Goal: Find contact information: Find contact information

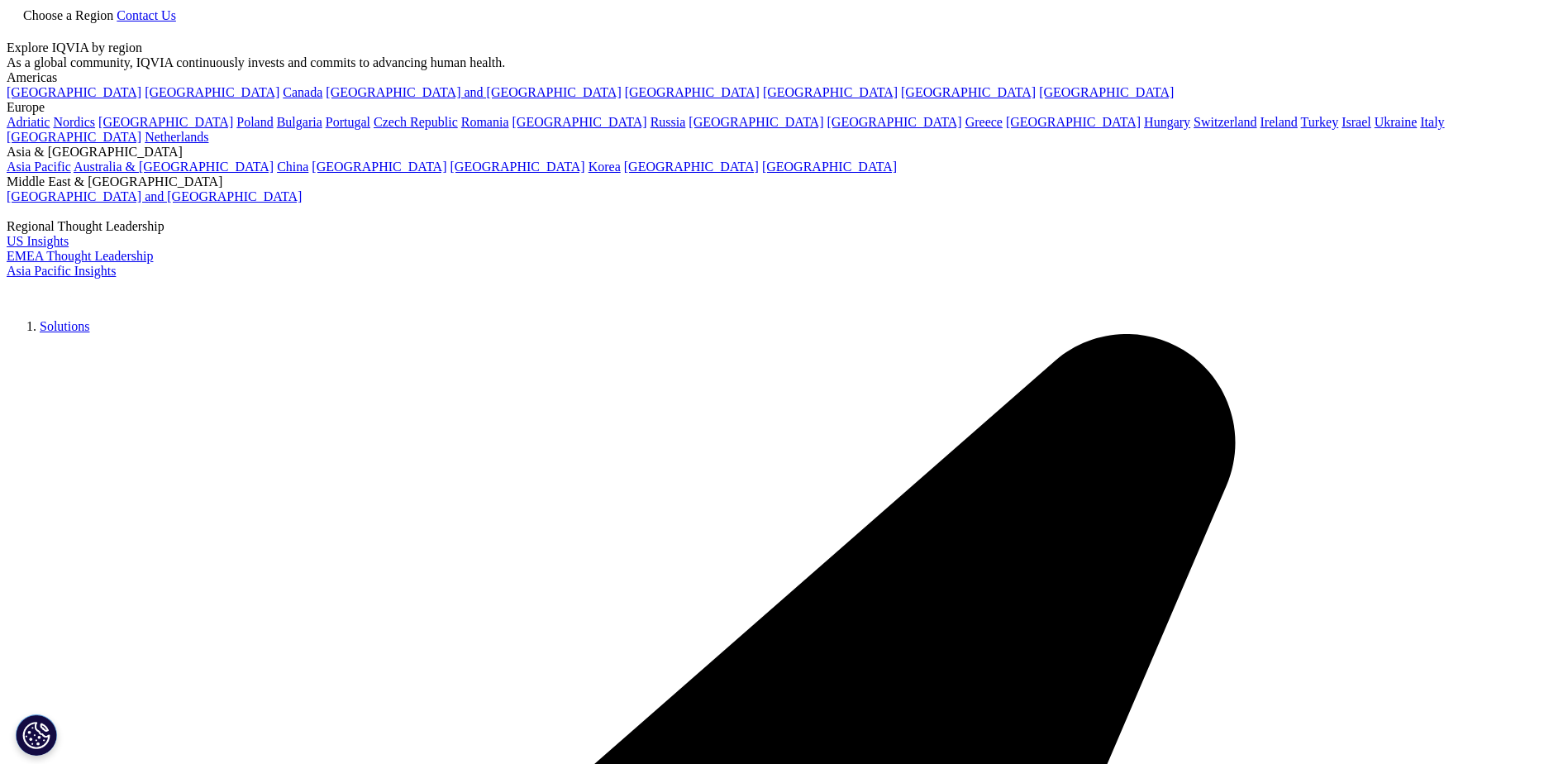
drag, startPoint x: 0, startPoint y: 0, endPoint x: 1191, endPoint y: 29, distance: 1191.4
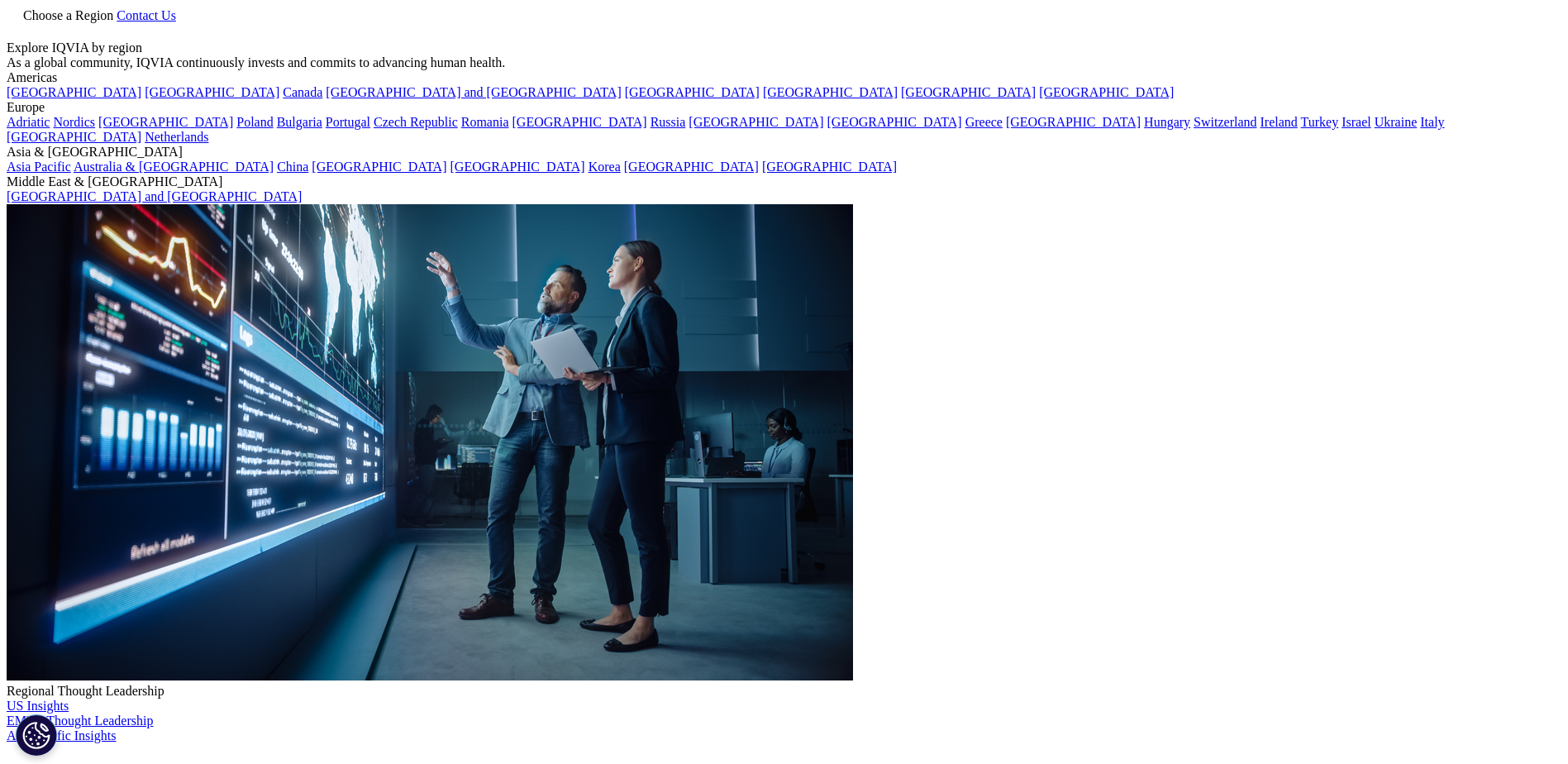
click at [176, 22] on link "Contact Us" at bounding box center [146, 15] width 60 height 14
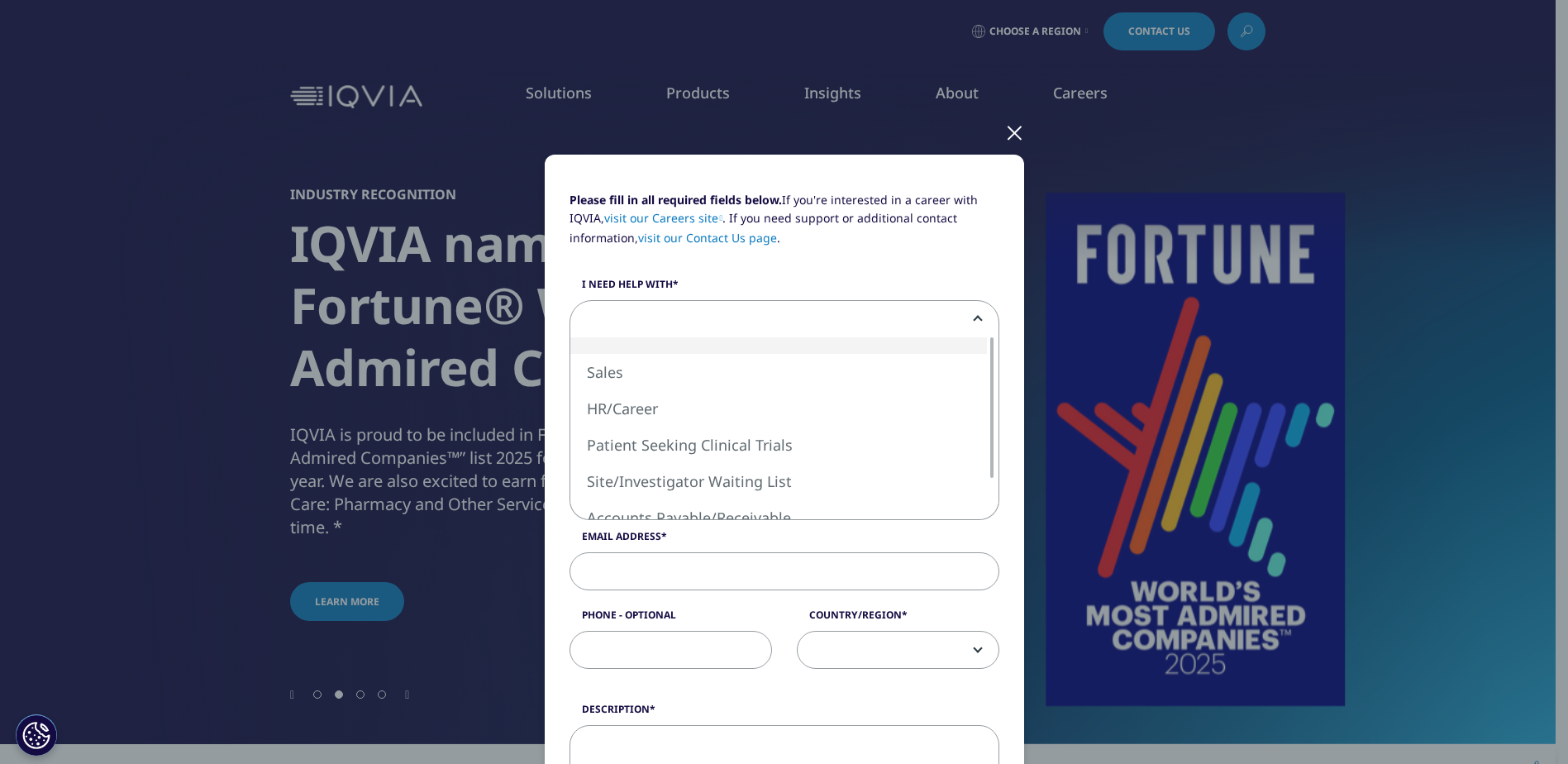
click at [641, 322] on span at bounding box center [784, 320] width 428 height 38
select select "HR Career"
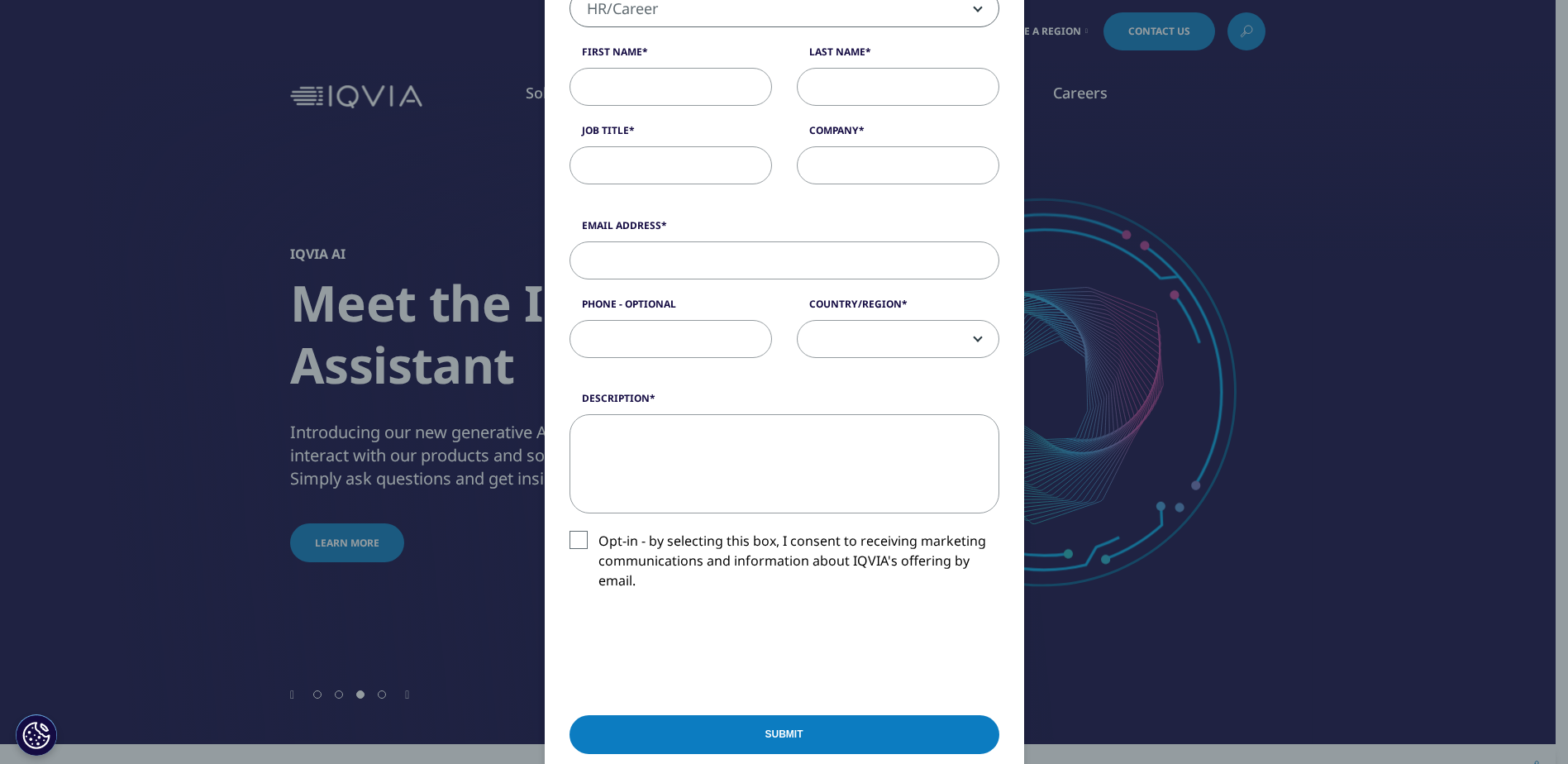
scroll to position [83, 0]
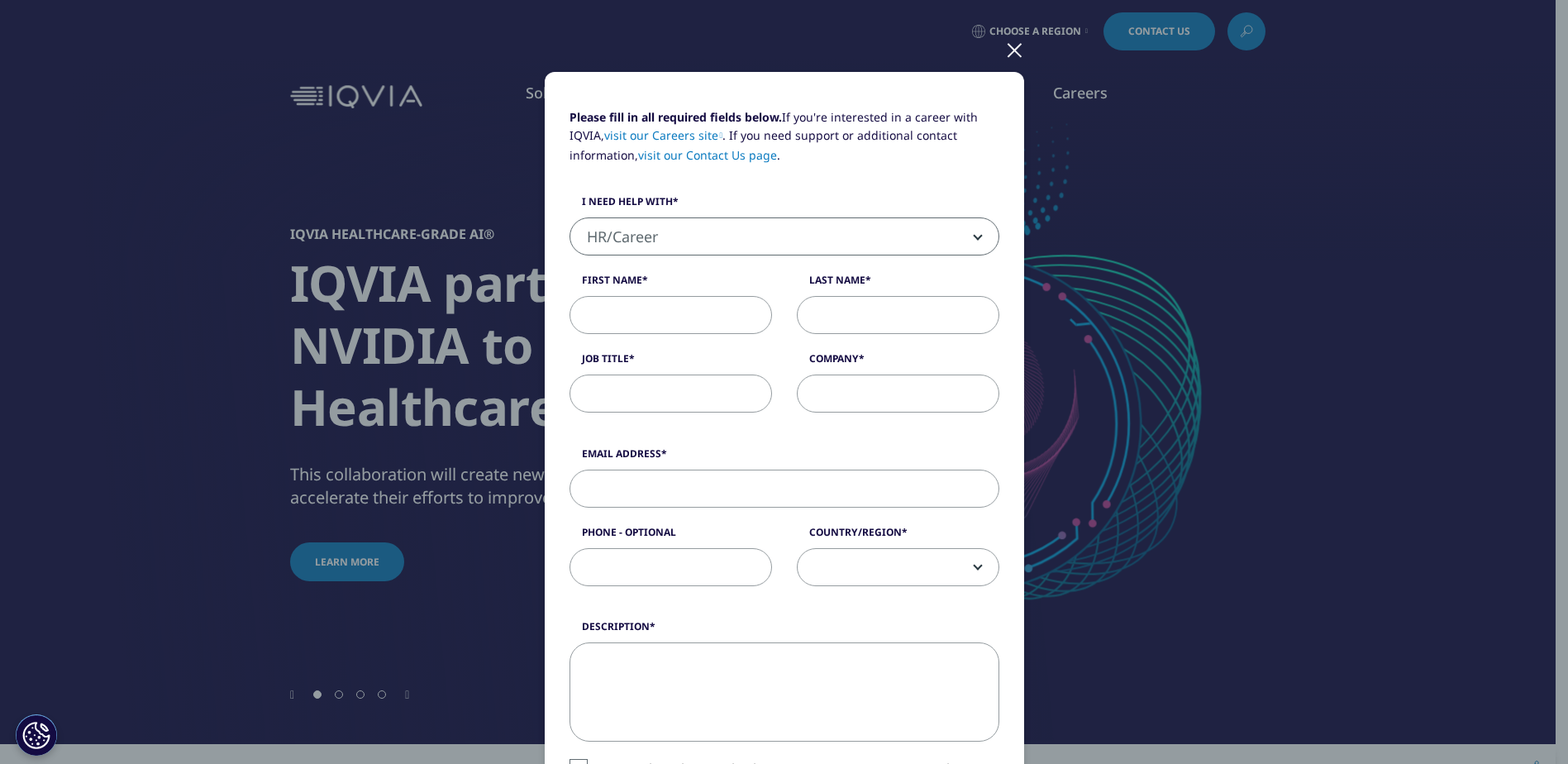
click at [634, 313] on input "First Name" at bounding box center [670, 315] width 203 height 38
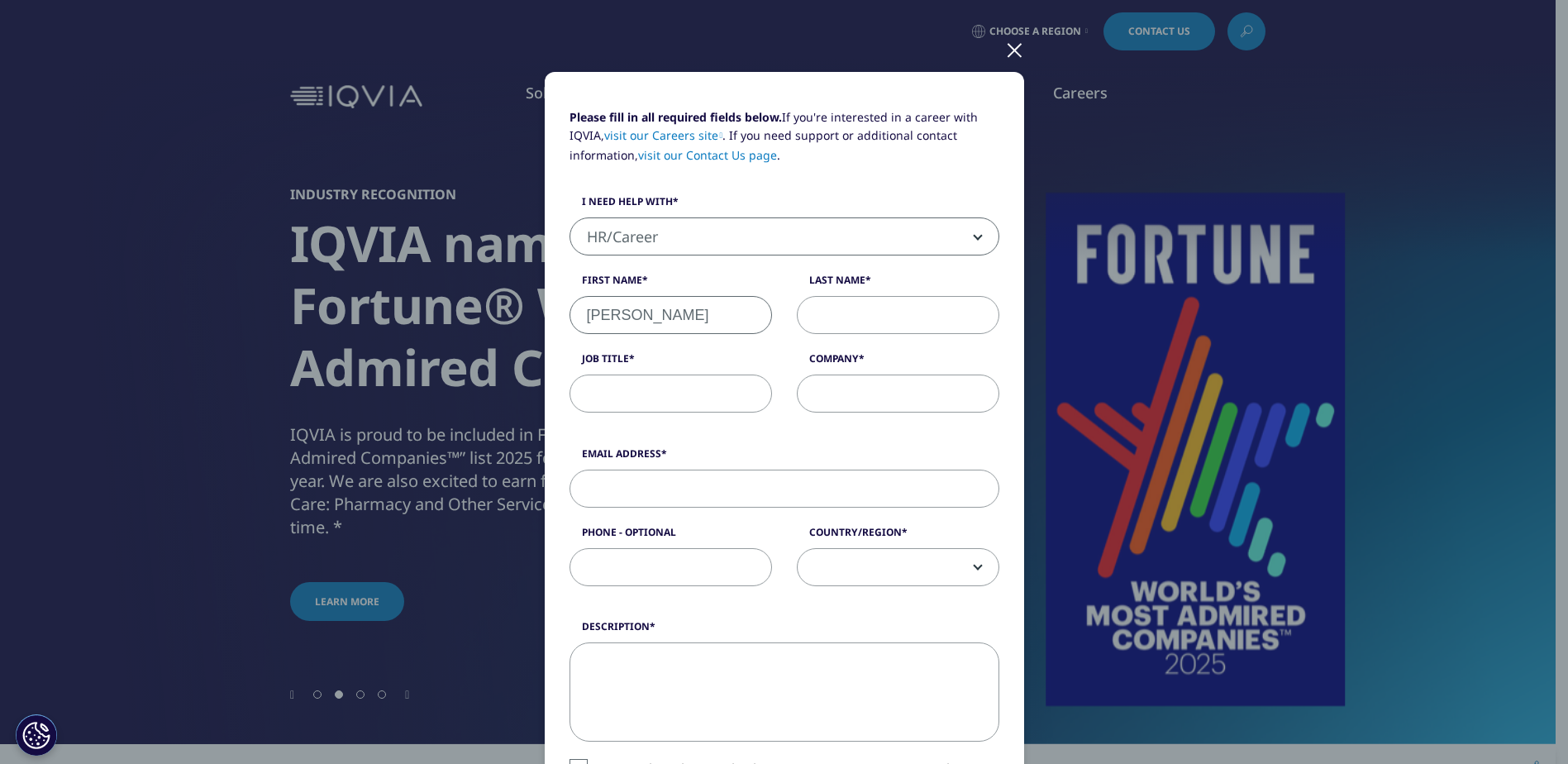
type input "[PERSON_NAME]"
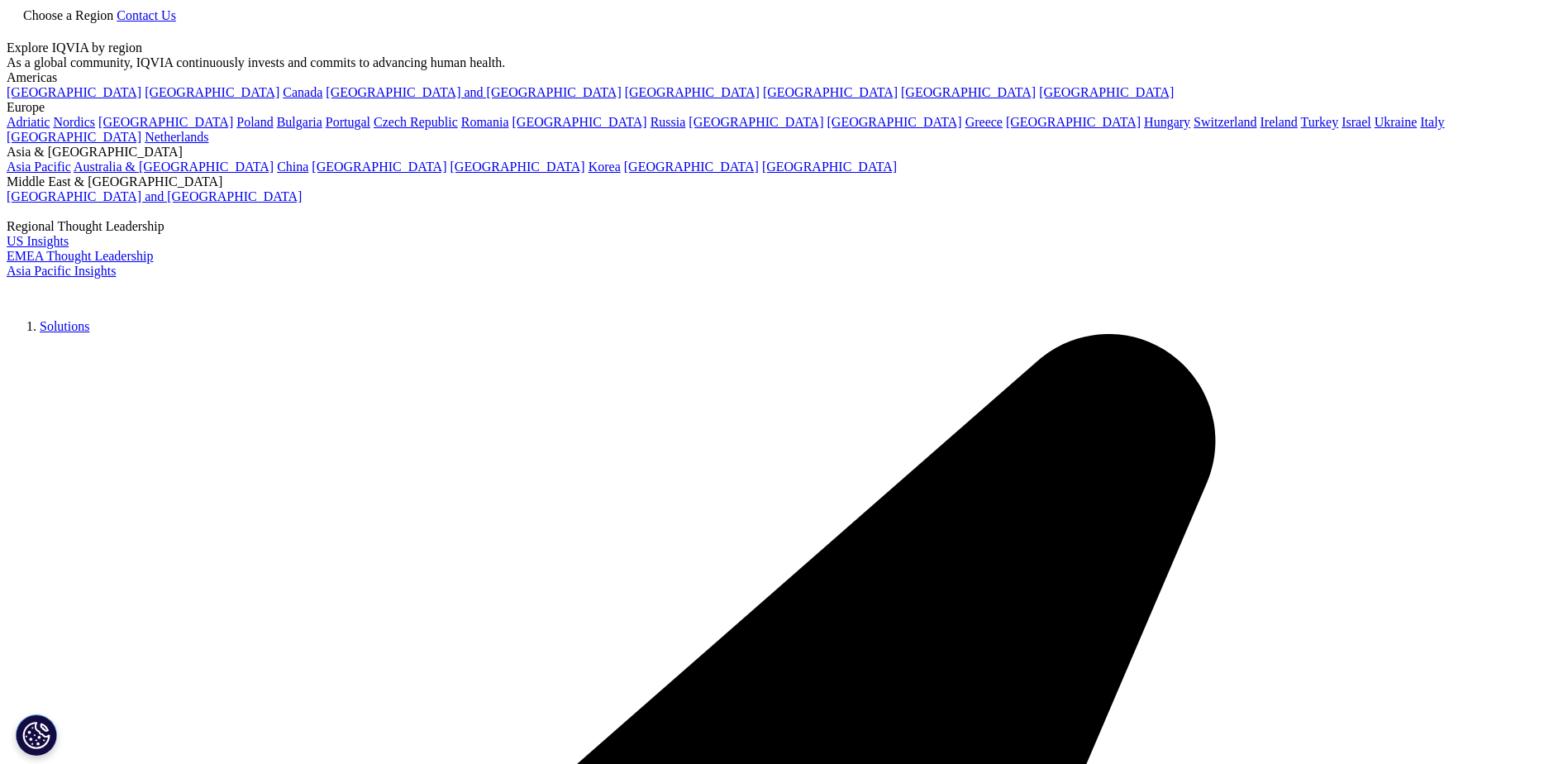
select select "HR Career"
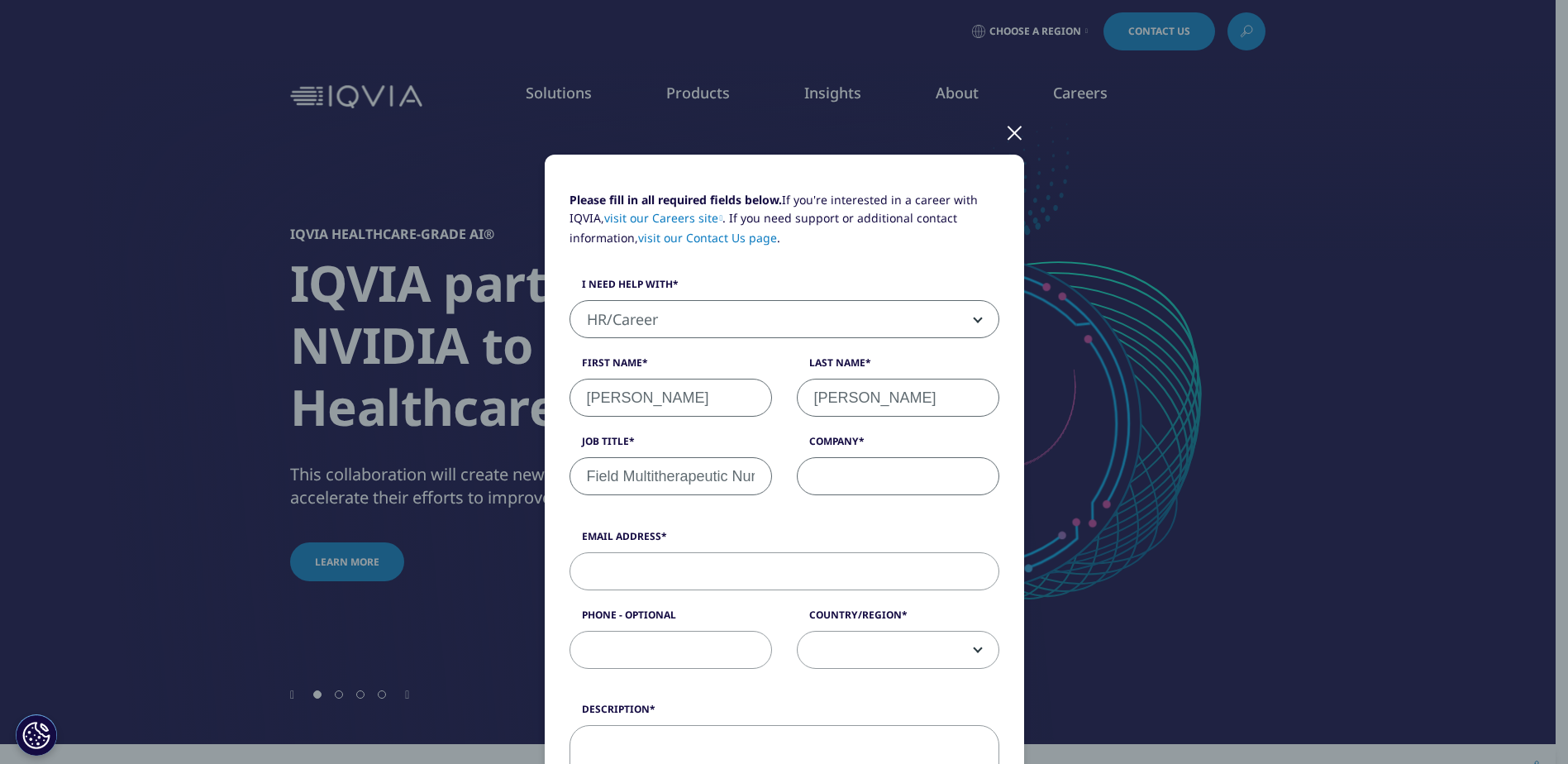
scroll to position [83, 0]
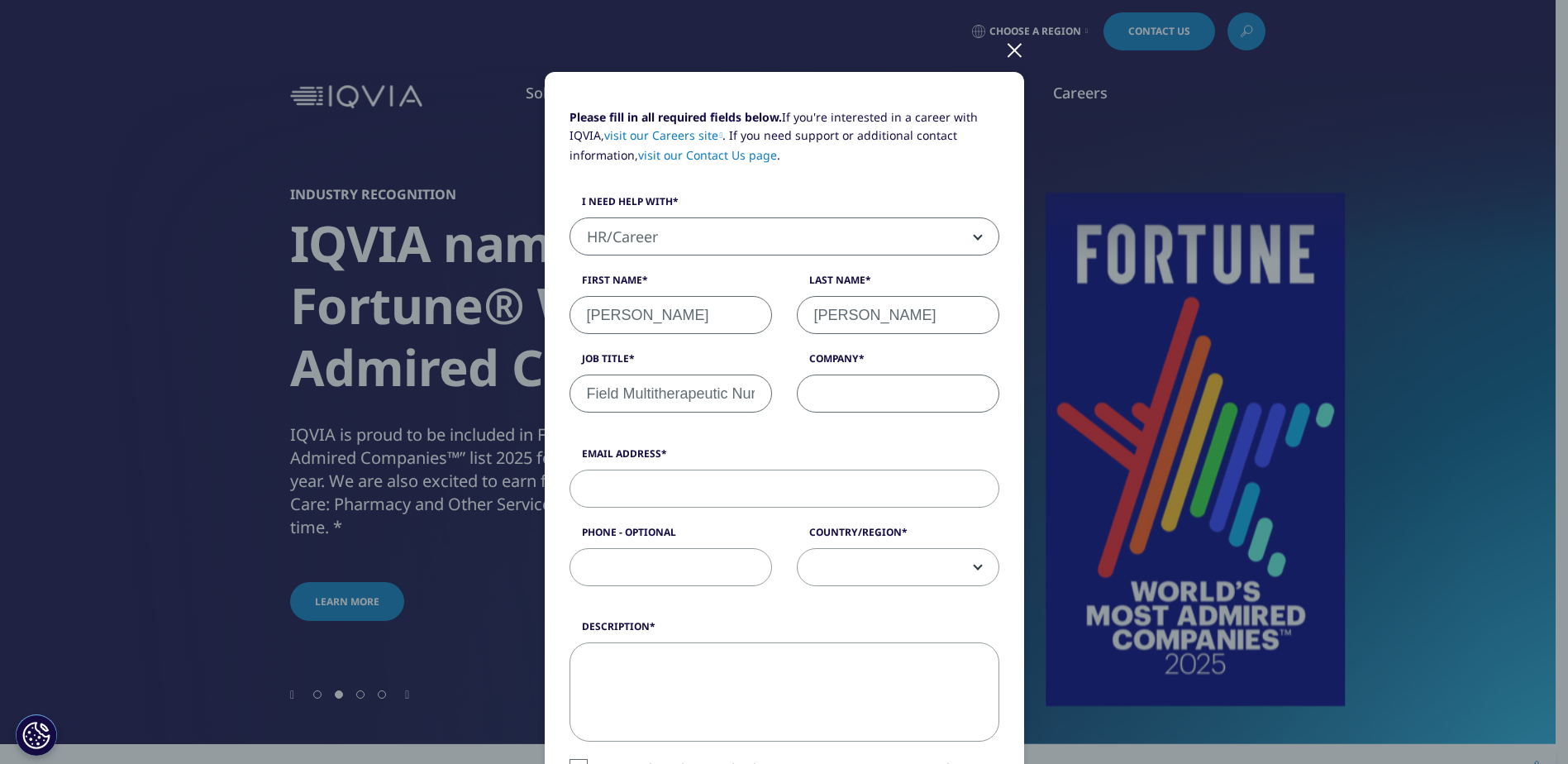
click at [737, 397] on input "Field Multitherapeutic Nurse Educator" at bounding box center [670, 394] width 203 height 38
type input "Field Multitherapeutic Nurse Educator - Tyler, T"
